Goal: Transaction & Acquisition: Download file/media

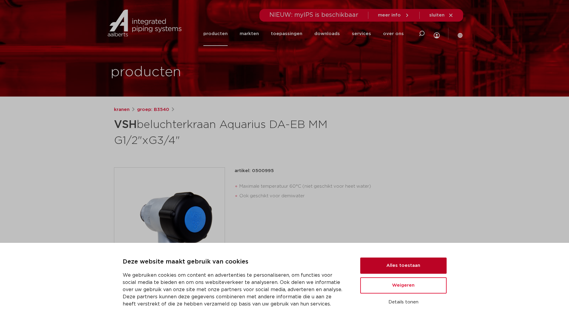
click at [402, 264] on button "Alles toestaan" at bounding box center [403, 266] width 86 height 16
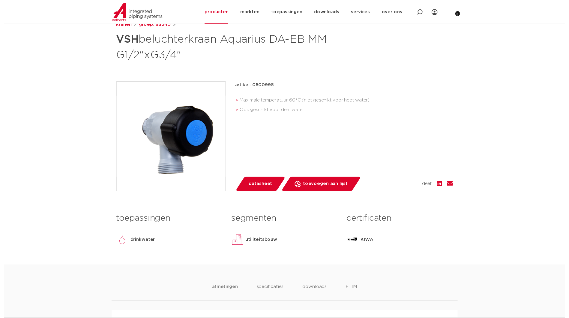
scroll to position [120, 0]
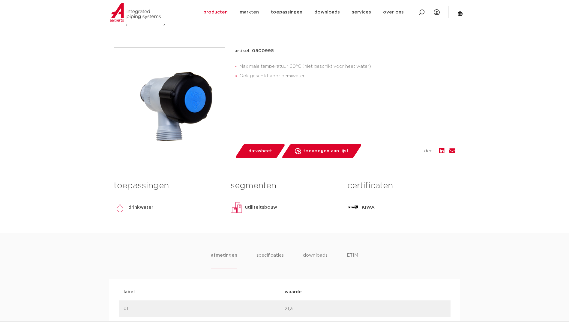
click at [252, 148] on span "datasheet" at bounding box center [260, 151] width 24 height 10
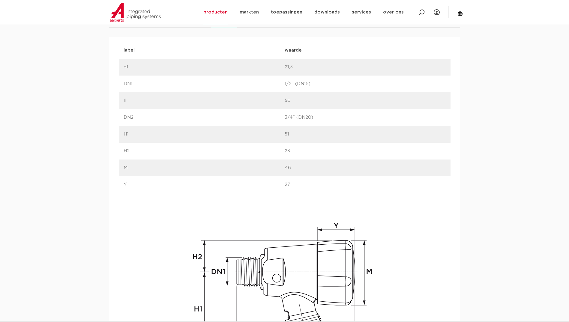
scroll to position [360, 0]
click at [328, 13] on link "downloads" at bounding box center [326, 12] width 25 height 24
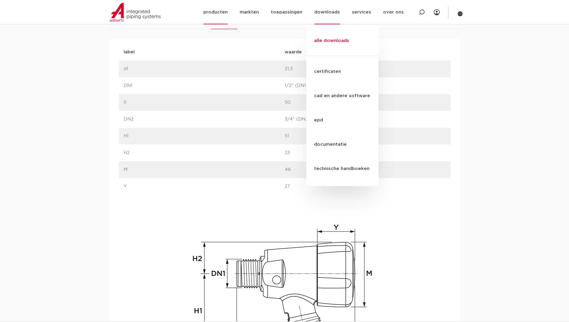
click at [328, 35] on link "alle downloads" at bounding box center [342, 43] width 72 height 24
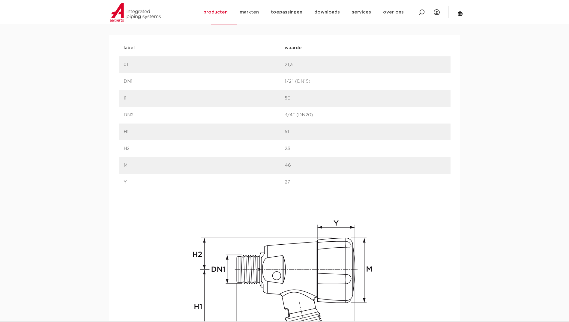
scroll to position [270, 0]
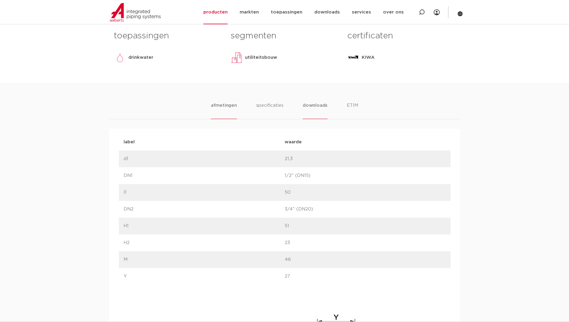
click at [311, 105] on li "downloads" at bounding box center [315, 110] width 25 height 17
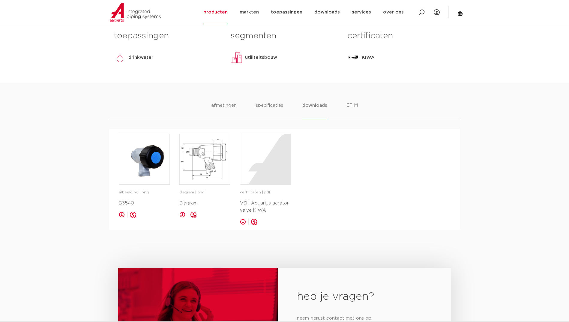
click at [181, 214] on link at bounding box center [182, 215] width 6 height 6
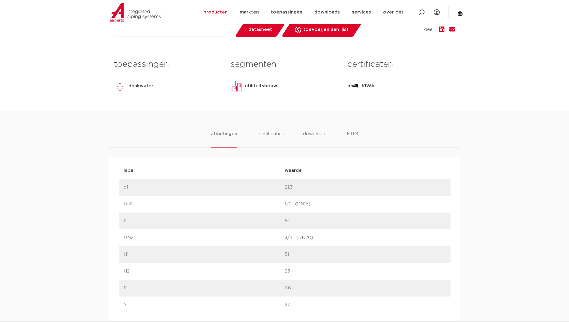
scroll to position [270, 0]
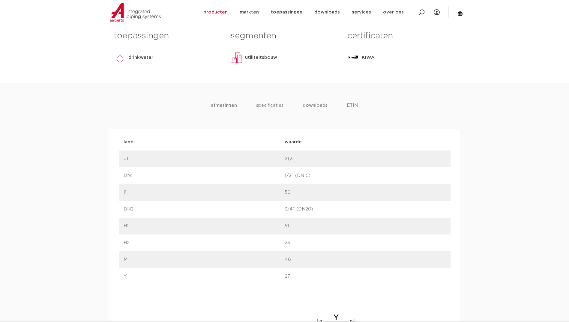
click at [314, 104] on li "downloads" at bounding box center [315, 110] width 25 height 17
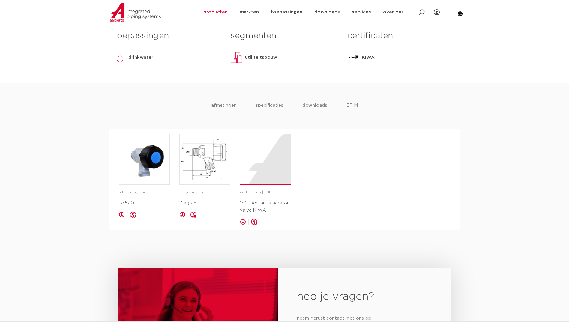
click at [265, 162] on div at bounding box center [265, 159] width 50 height 50
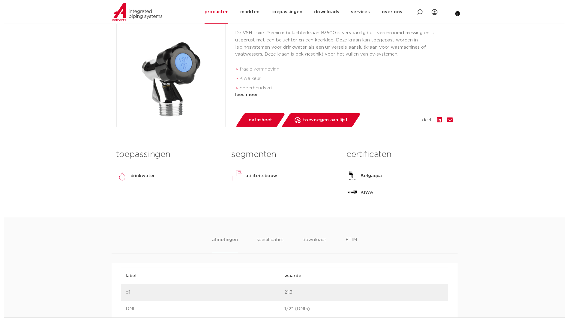
scroll to position [150, 0]
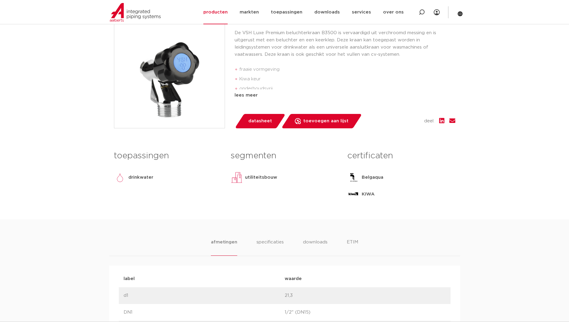
click at [251, 117] on span "datasheet" at bounding box center [260, 121] width 24 height 10
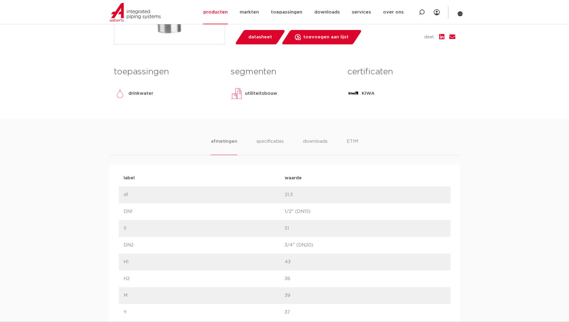
scroll to position [210, 0]
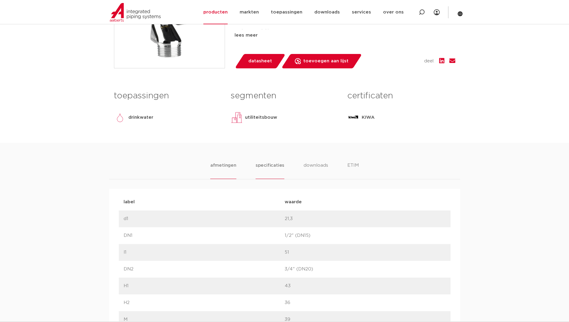
click at [270, 163] on li "specificaties" at bounding box center [269, 170] width 29 height 17
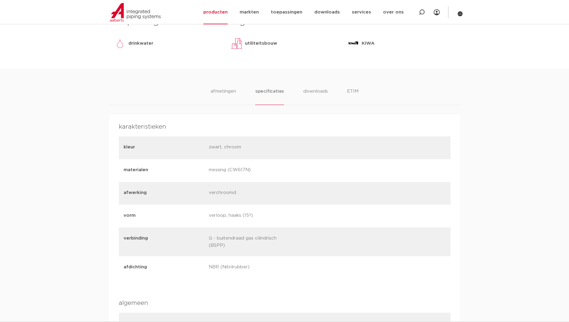
scroll to position [270, 0]
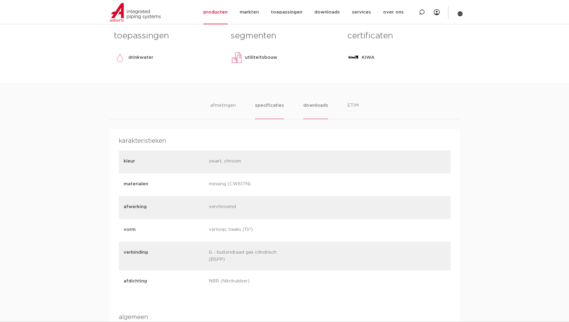
click at [315, 105] on li "downloads" at bounding box center [315, 110] width 25 height 17
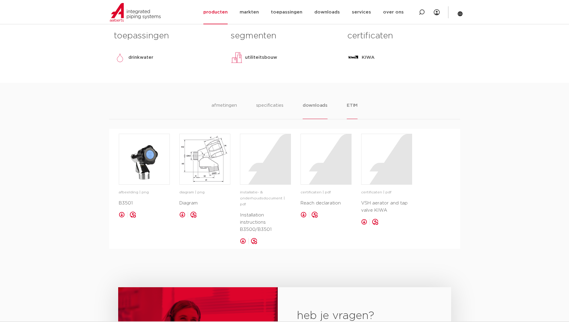
click at [354, 104] on li "ETIM" at bounding box center [352, 110] width 11 height 17
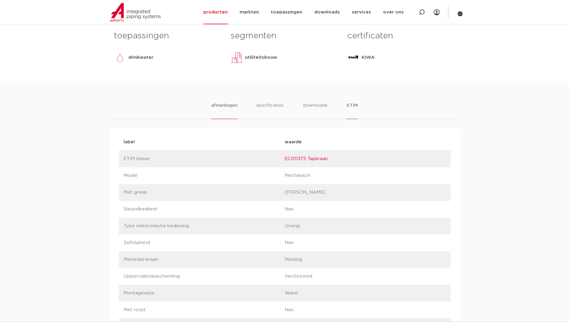
click at [218, 107] on li "afmetingen" at bounding box center [224, 110] width 26 height 17
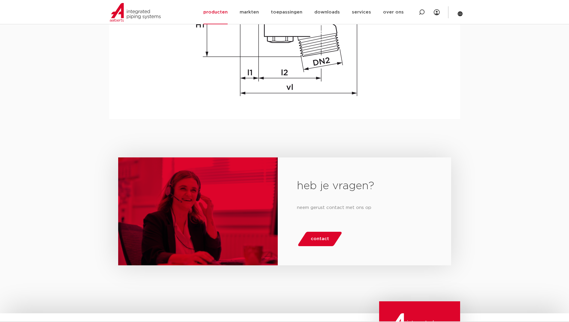
scroll to position [750, 0]
